Goal: Task Accomplishment & Management: Use online tool/utility

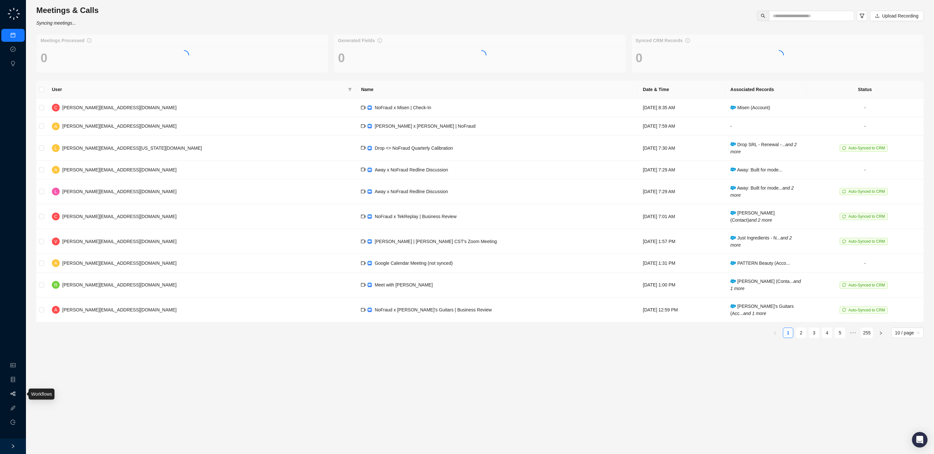
click at [19, 396] on link "Workflows" at bounding box center [29, 394] width 21 height 5
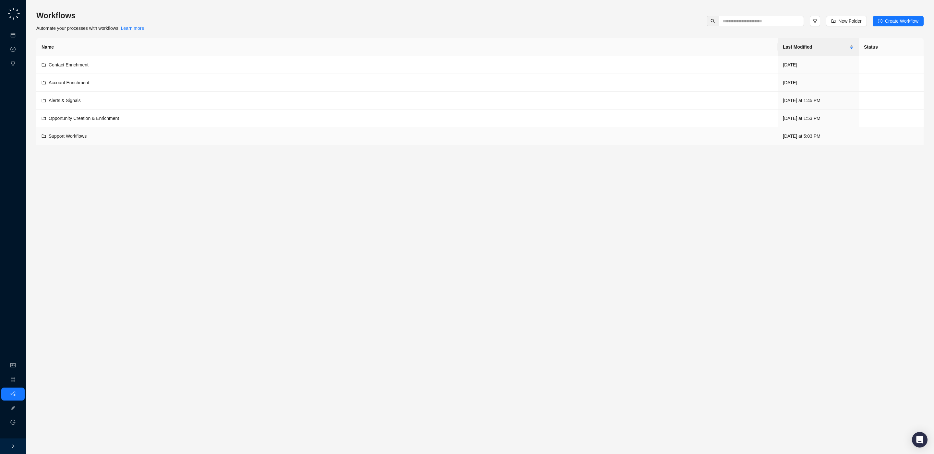
click at [89, 137] on div "Support Workflows" at bounding box center [407, 136] width 731 height 7
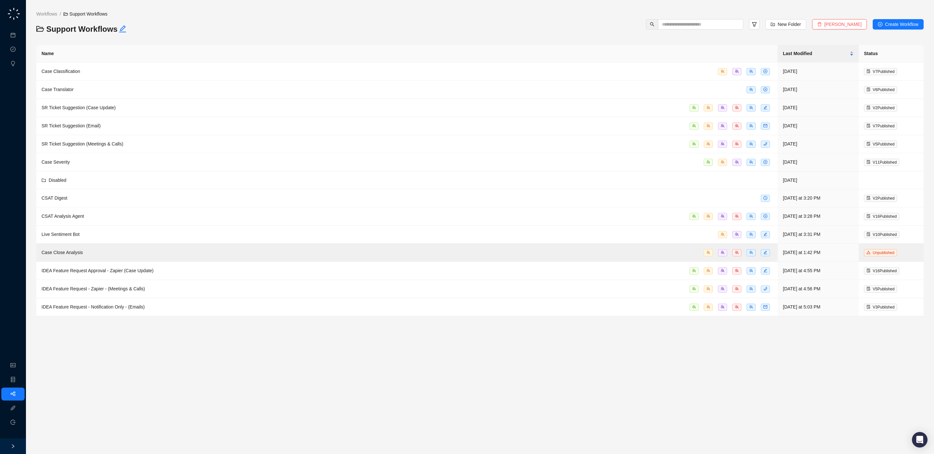
drag, startPoint x: 139, startPoint y: 349, endPoint x: 27, endPoint y: 300, distance: 122.0
click at [28, 300] on div "Workflows / Support Workflows Support Workflows New Folder Delete Folder Create…" at bounding box center [480, 227] width 908 height 454
click at [177, 275] on div "IDEA Feature Request Approval - Zapier (Case Update)" at bounding box center [407, 270] width 731 height 7
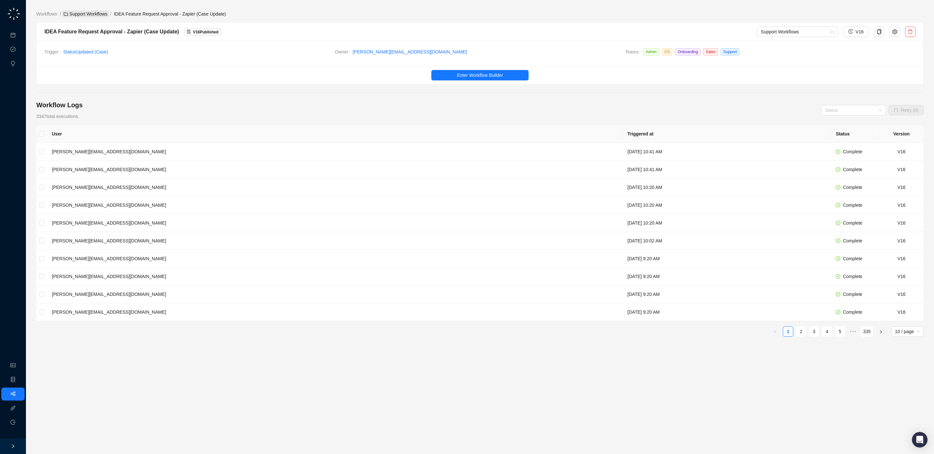
click at [90, 15] on link "Support Workflows" at bounding box center [85, 13] width 46 height 7
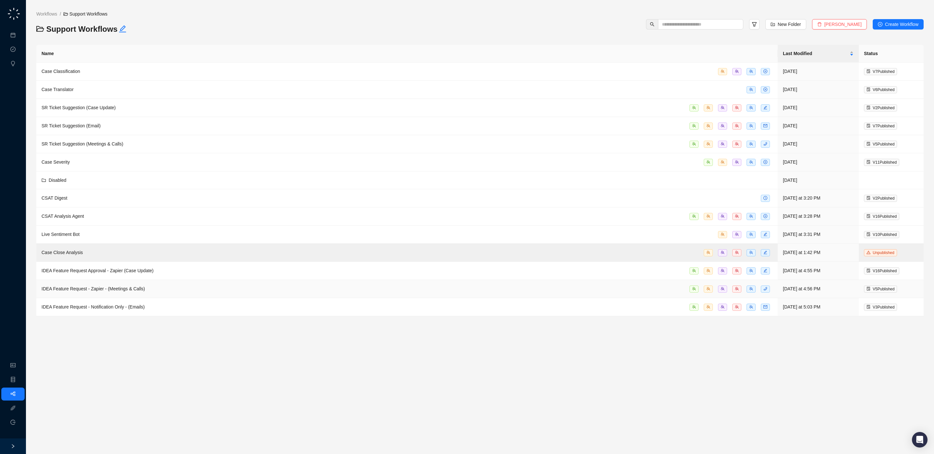
click at [185, 293] on div "IDEA Feature Request - Zapier - (Meetings & Calls)" at bounding box center [407, 288] width 731 height 7
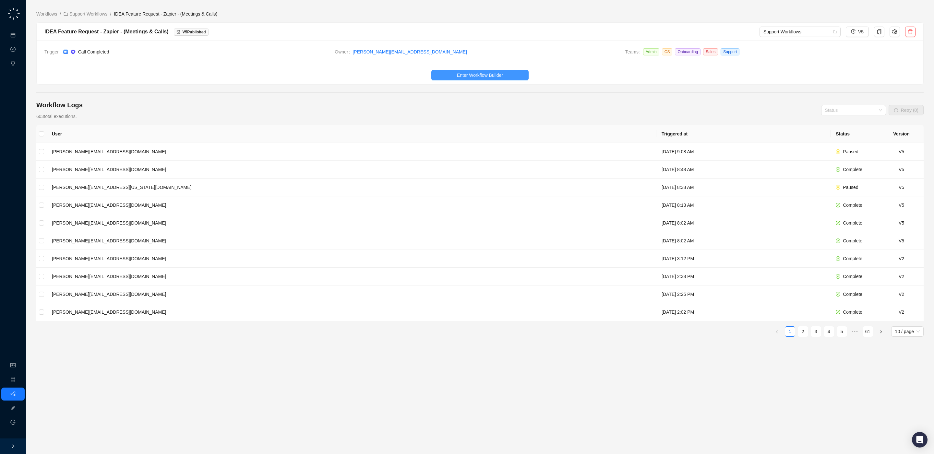
click at [450, 74] on button "Enter Workflow Builder" at bounding box center [479, 75] width 97 height 10
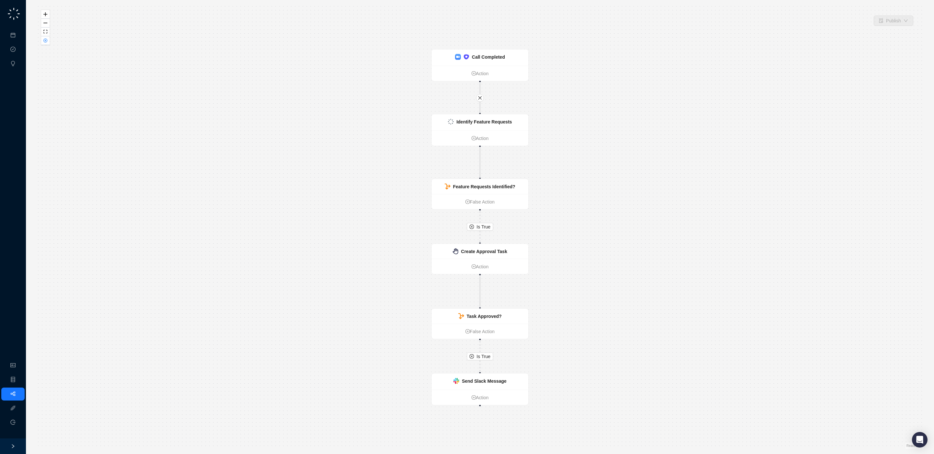
drag, startPoint x: 596, startPoint y: 226, endPoint x: 568, endPoint y: 181, distance: 53.1
click at [569, 182] on div "Is True Is True Call Completed Action Identify Feature Requests Action Feature …" at bounding box center [479, 227] width 887 height 444
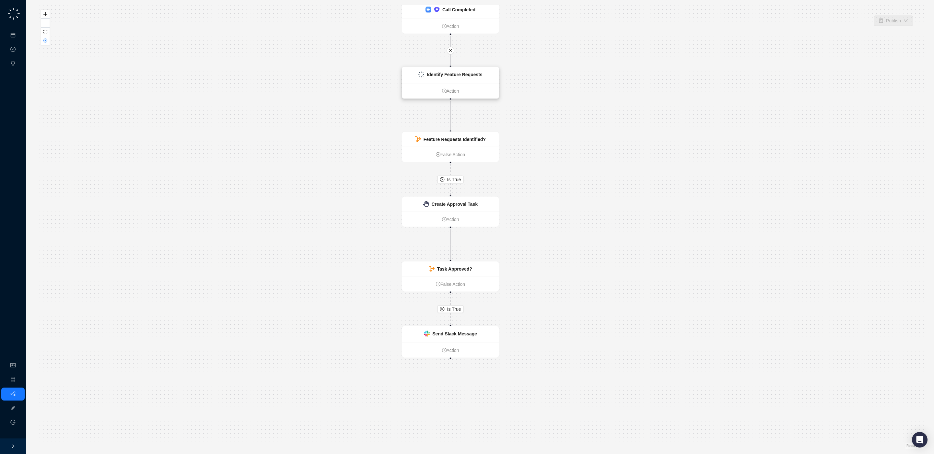
click at [481, 81] on div "Identify Feature Requests" at bounding box center [450, 75] width 97 height 16
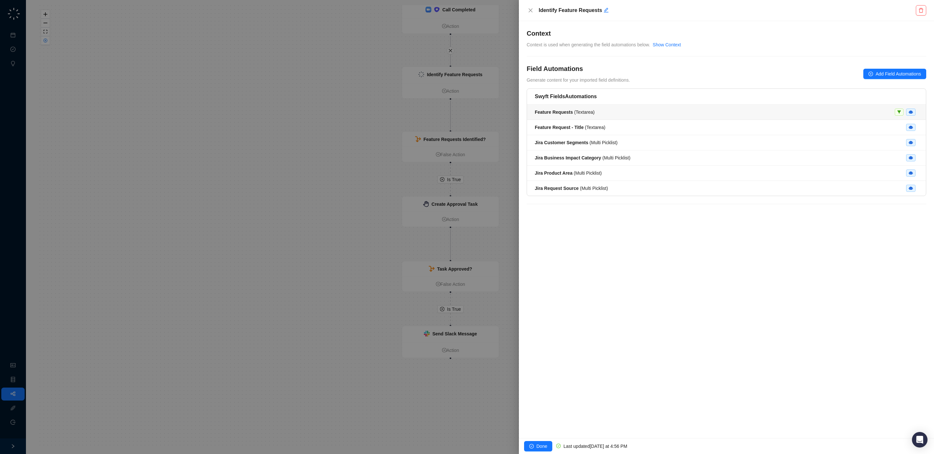
click at [611, 113] on div "Feature Requests ( Textarea )" at bounding box center [726, 112] width 383 height 7
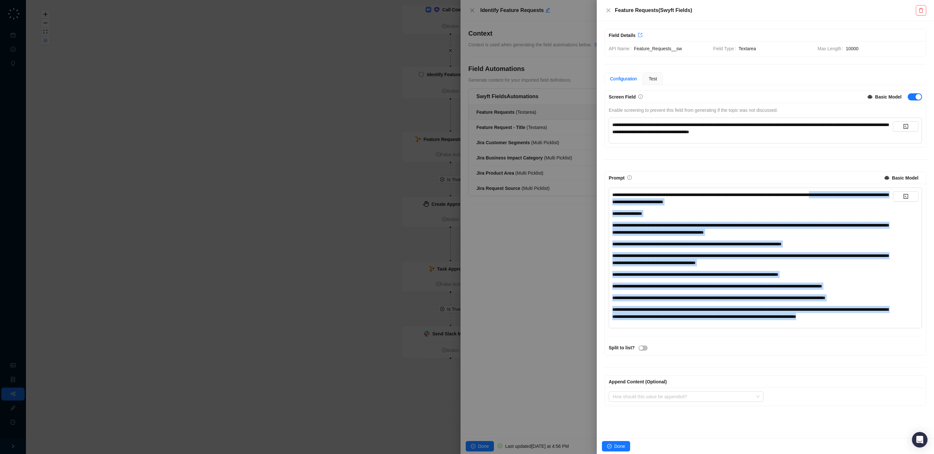
drag, startPoint x: 752, startPoint y: 337, endPoint x: 597, endPoint y: 201, distance: 205.9
click at [604, 200] on div "**********" at bounding box center [766, 264] width 326 height 184
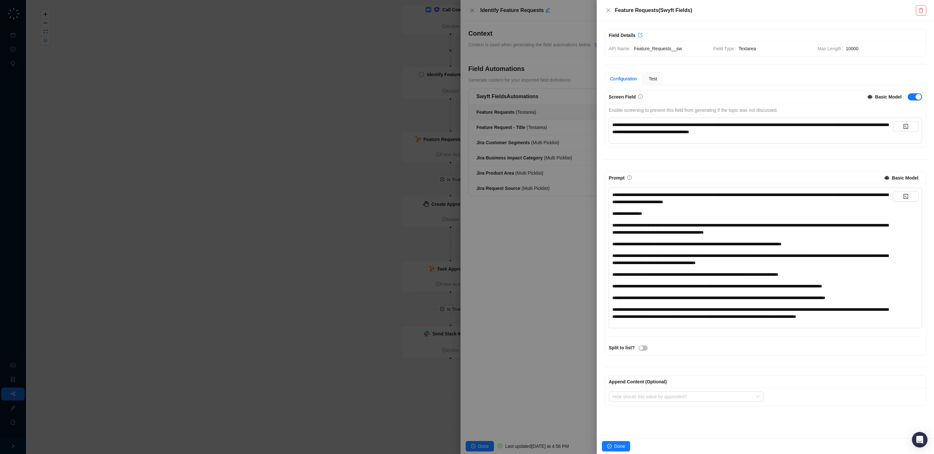
click at [588, 265] on div at bounding box center [467, 227] width 934 height 454
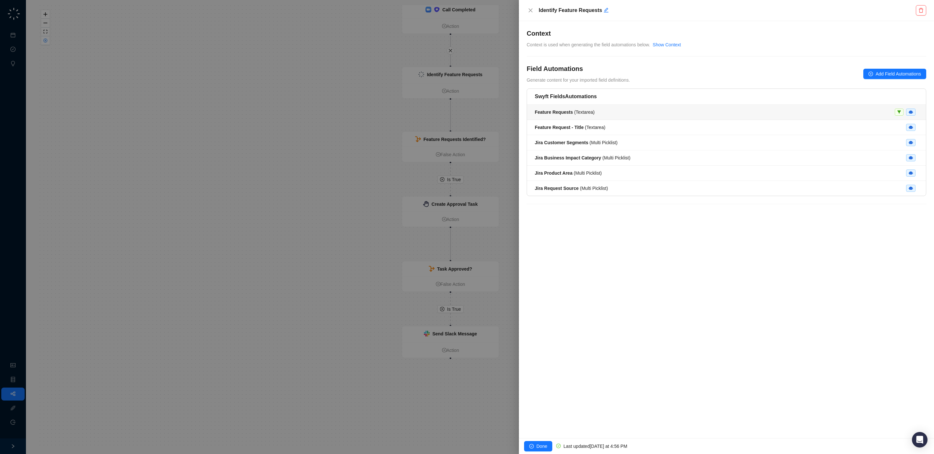
click at [651, 114] on div "Feature Requests ( Textarea )" at bounding box center [726, 112] width 383 height 7
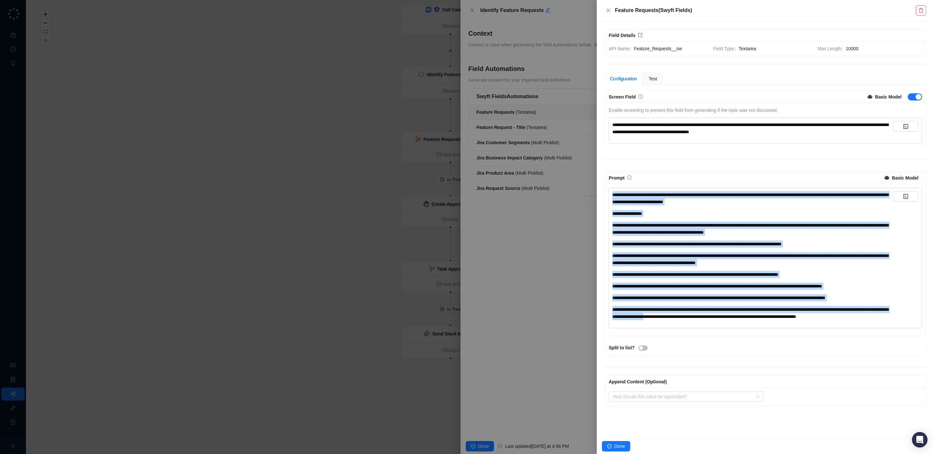
drag, startPoint x: 713, startPoint y: 324, endPoint x: 596, endPoint y: 200, distance: 170.2
click at [604, 194] on div "**********" at bounding box center [766, 264] width 326 height 184
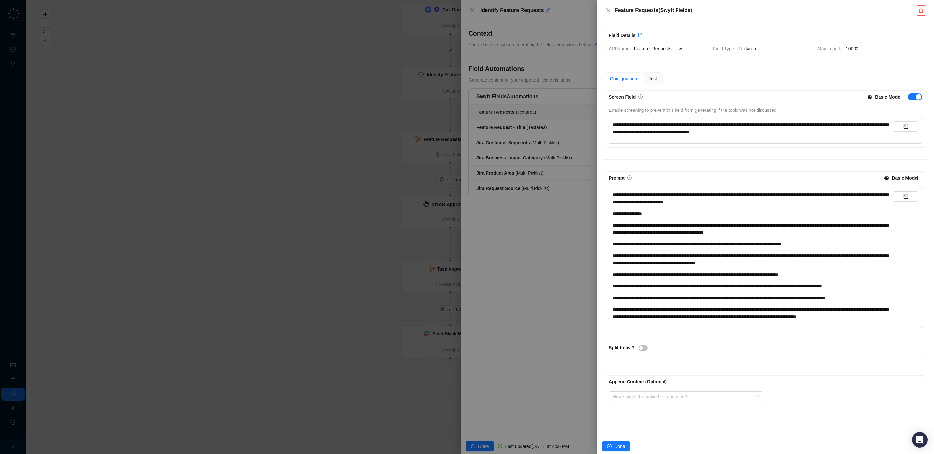
click at [563, 259] on div at bounding box center [467, 227] width 934 height 454
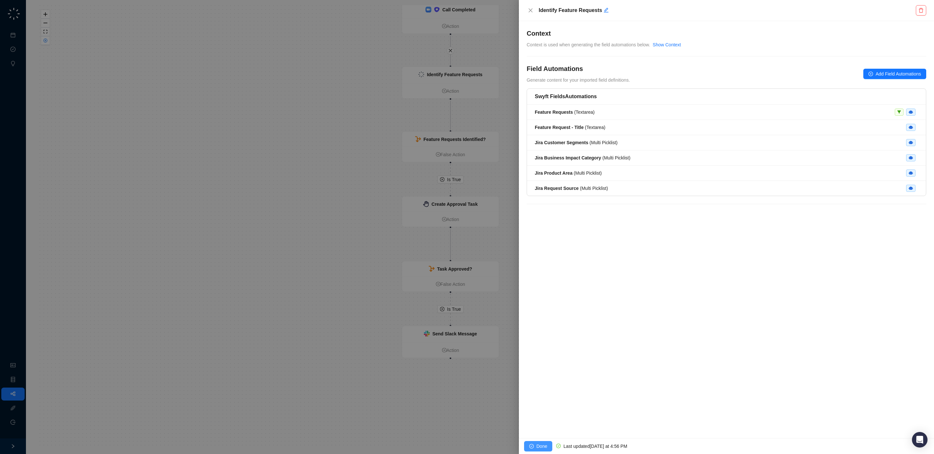
drag, startPoint x: 550, startPoint y: 447, endPoint x: 544, endPoint y: 446, distance: 5.9
click at [550, 447] on button "Done" at bounding box center [538, 446] width 28 height 10
